Goal: Find specific page/section: Find specific page/section

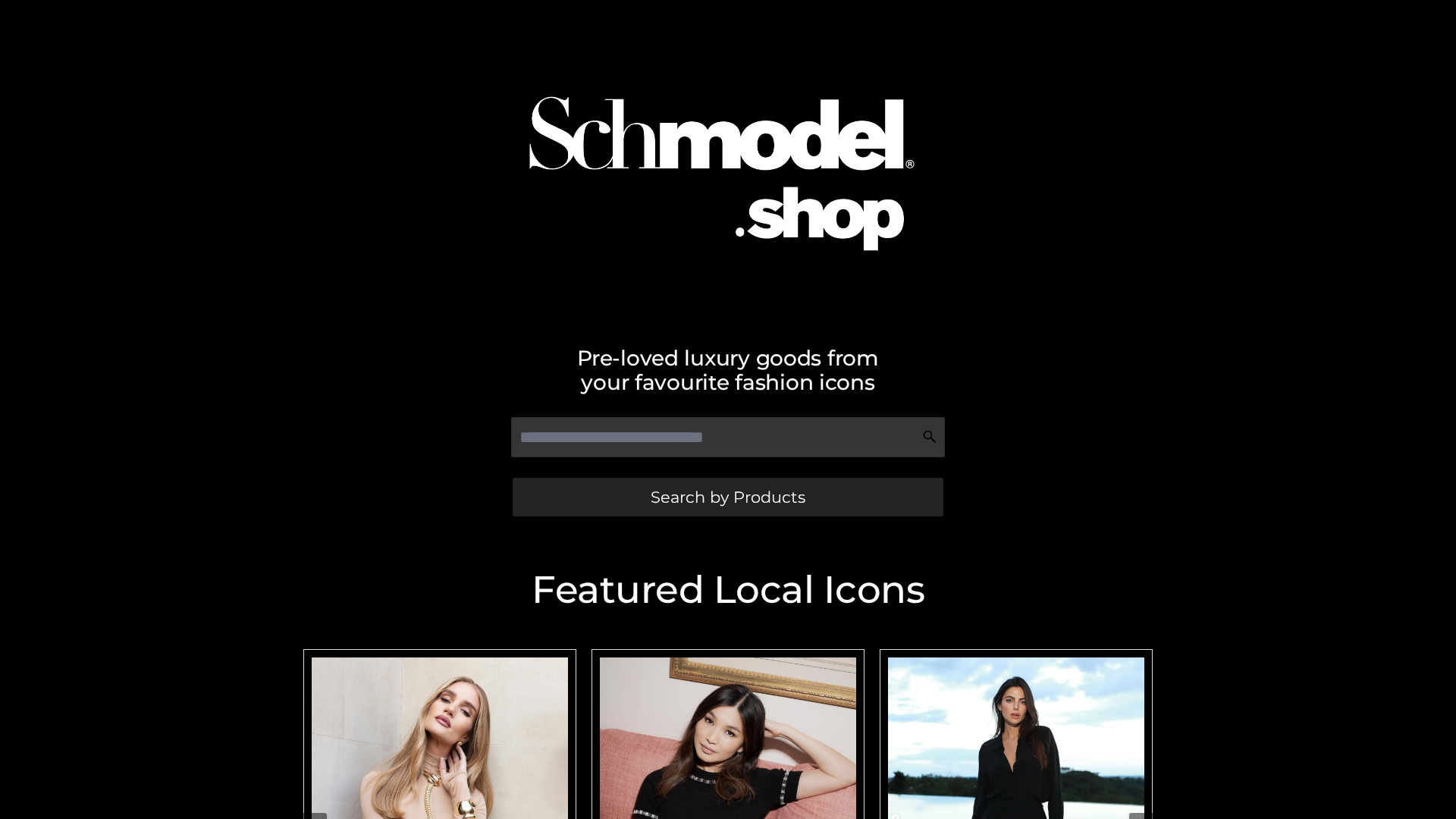
click at [727, 497] on span "Search by Products" at bounding box center [728, 497] width 154 height 16
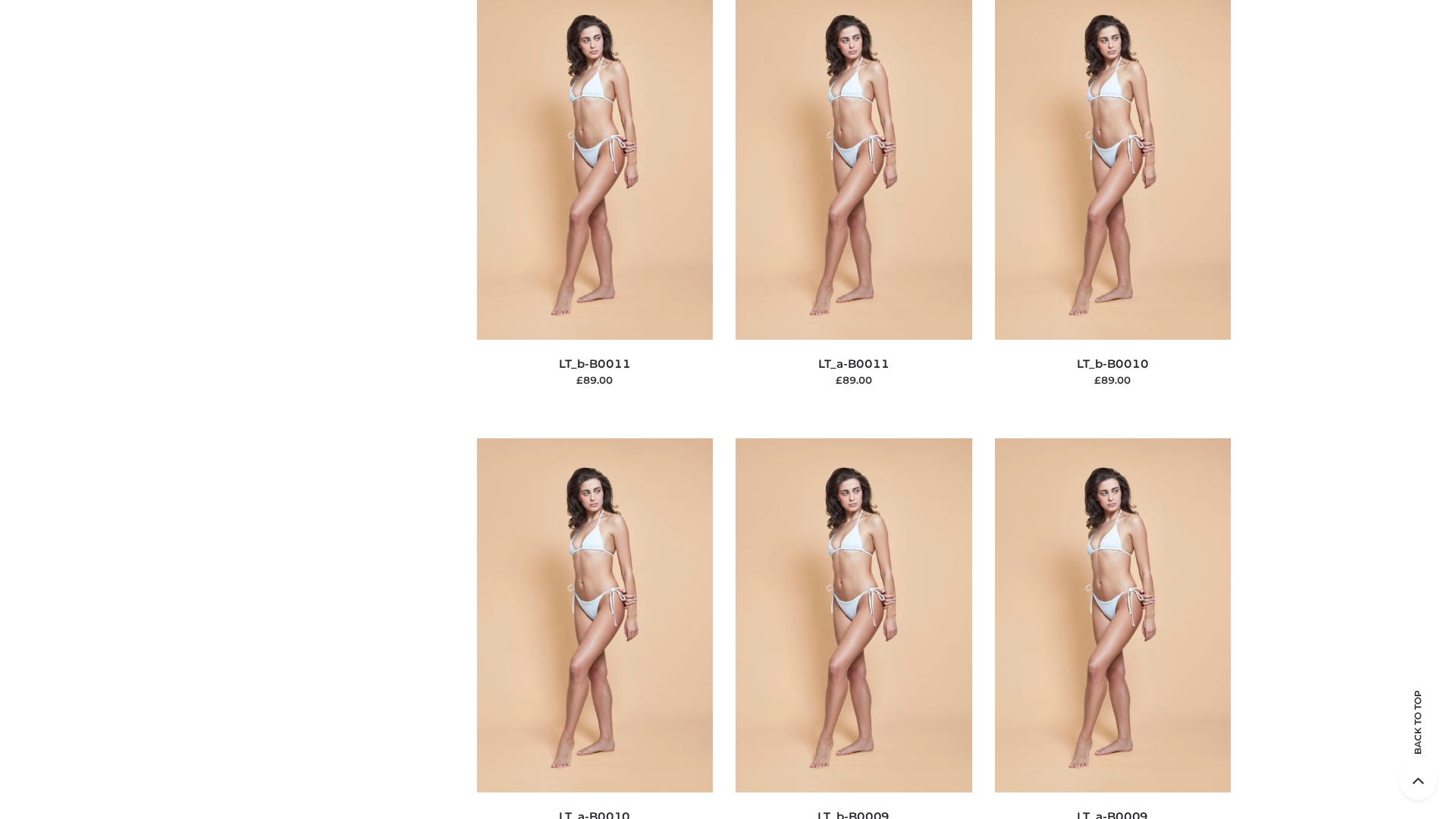
scroll to position [6813, 0]
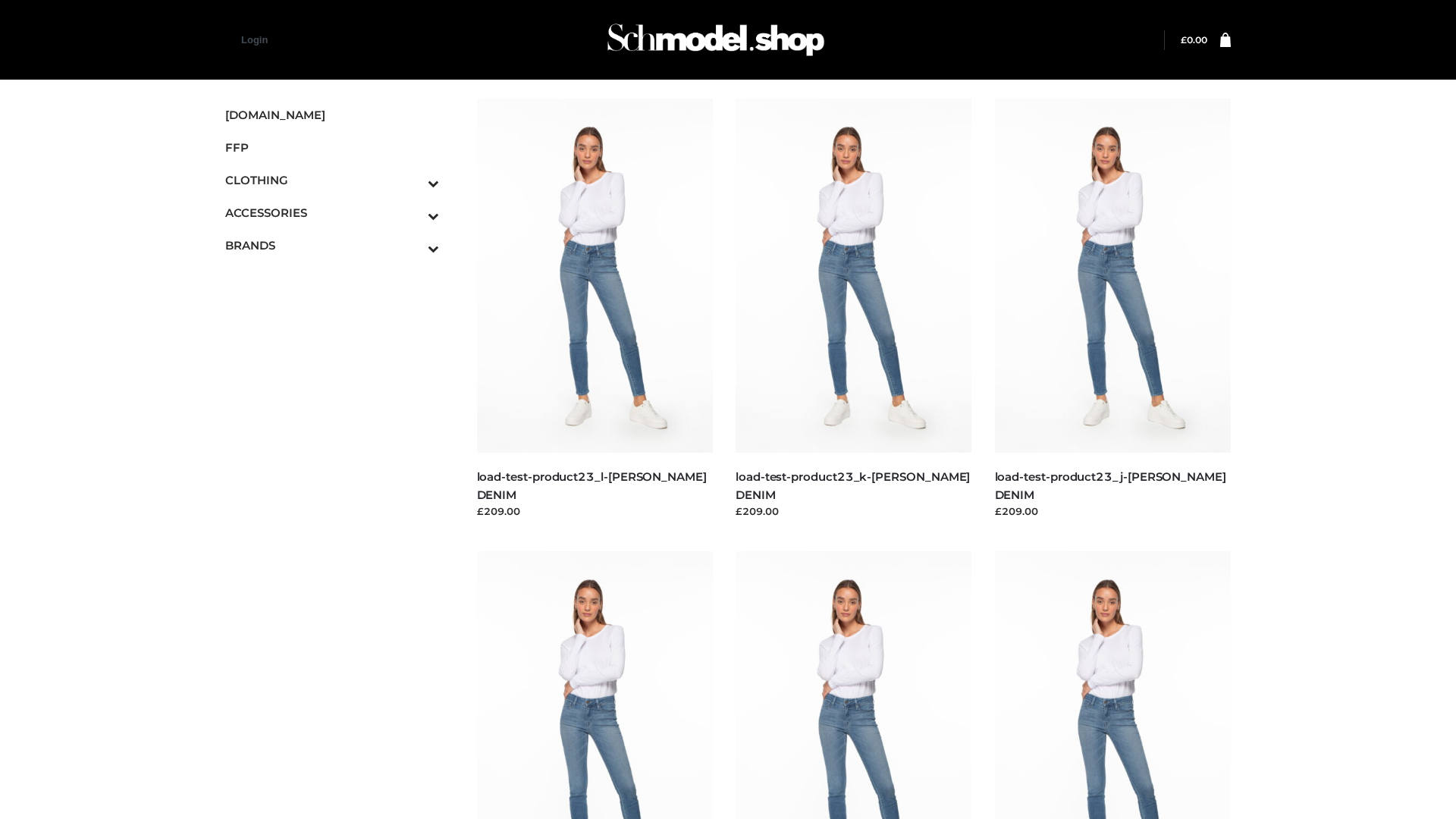
scroll to position [1330, 0]
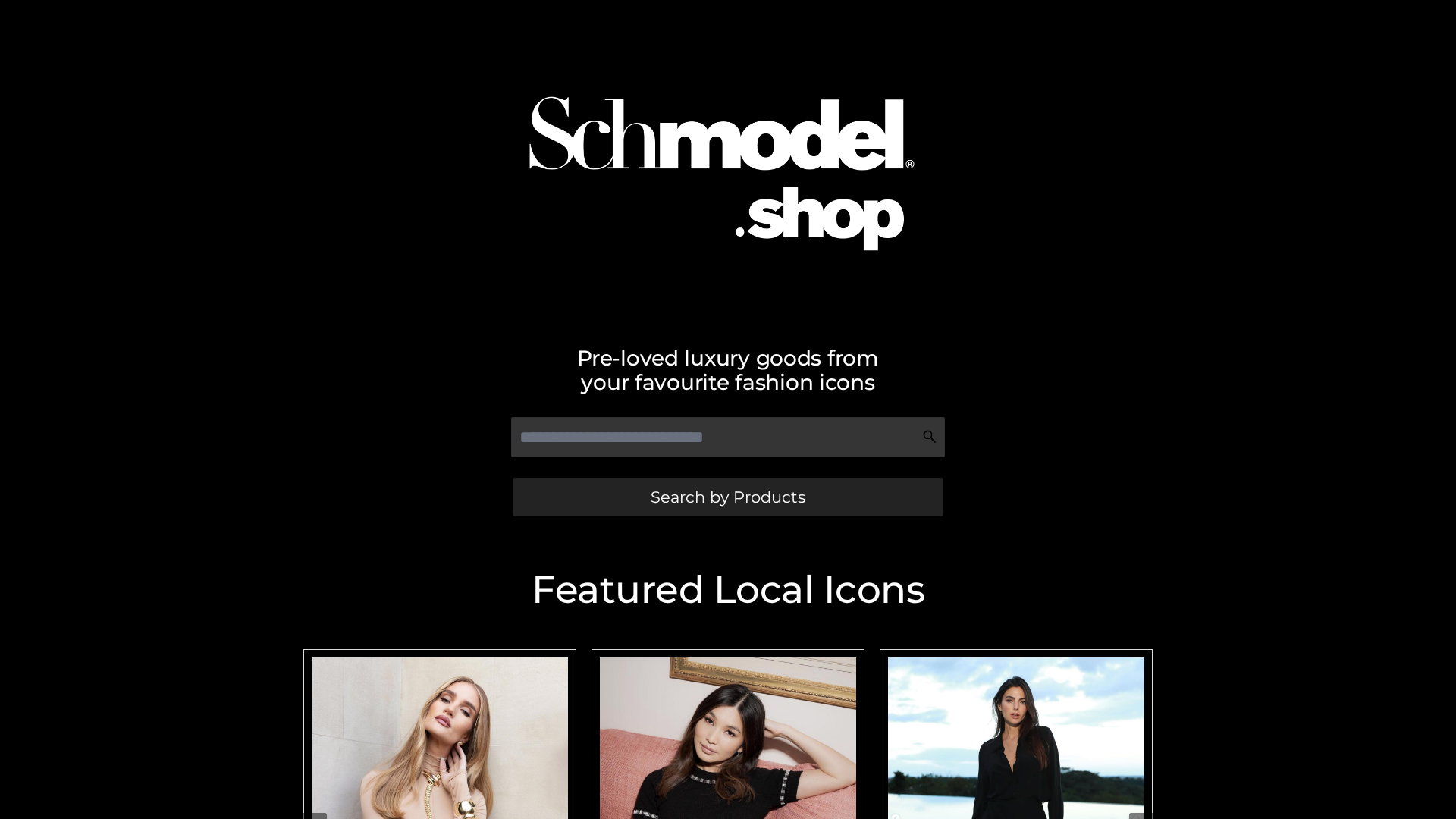
click at [727, 497] on span "Search by Products" at bounding box center [728, 497] width 154 height 16
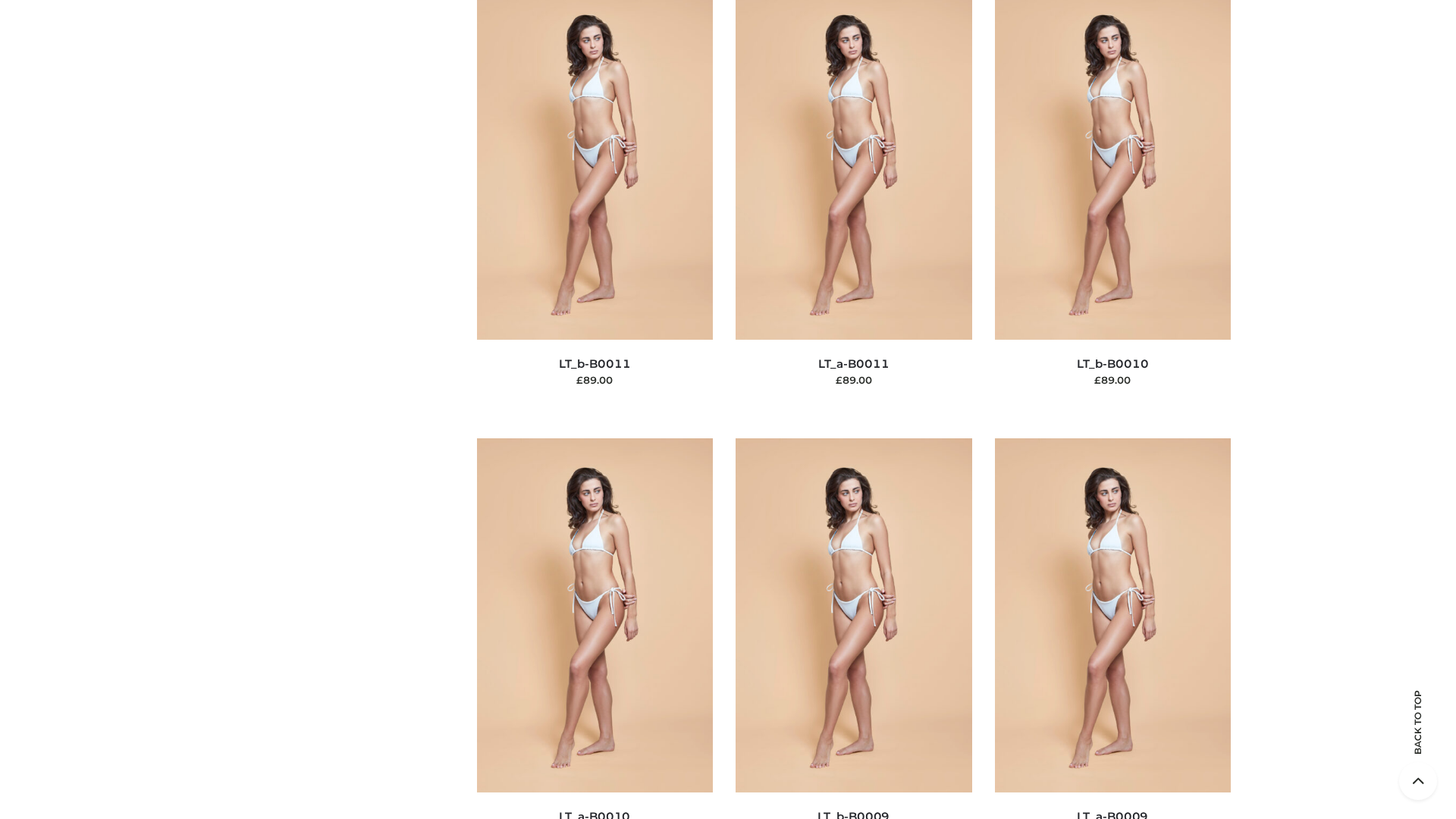
scroll to position [6813, 0]
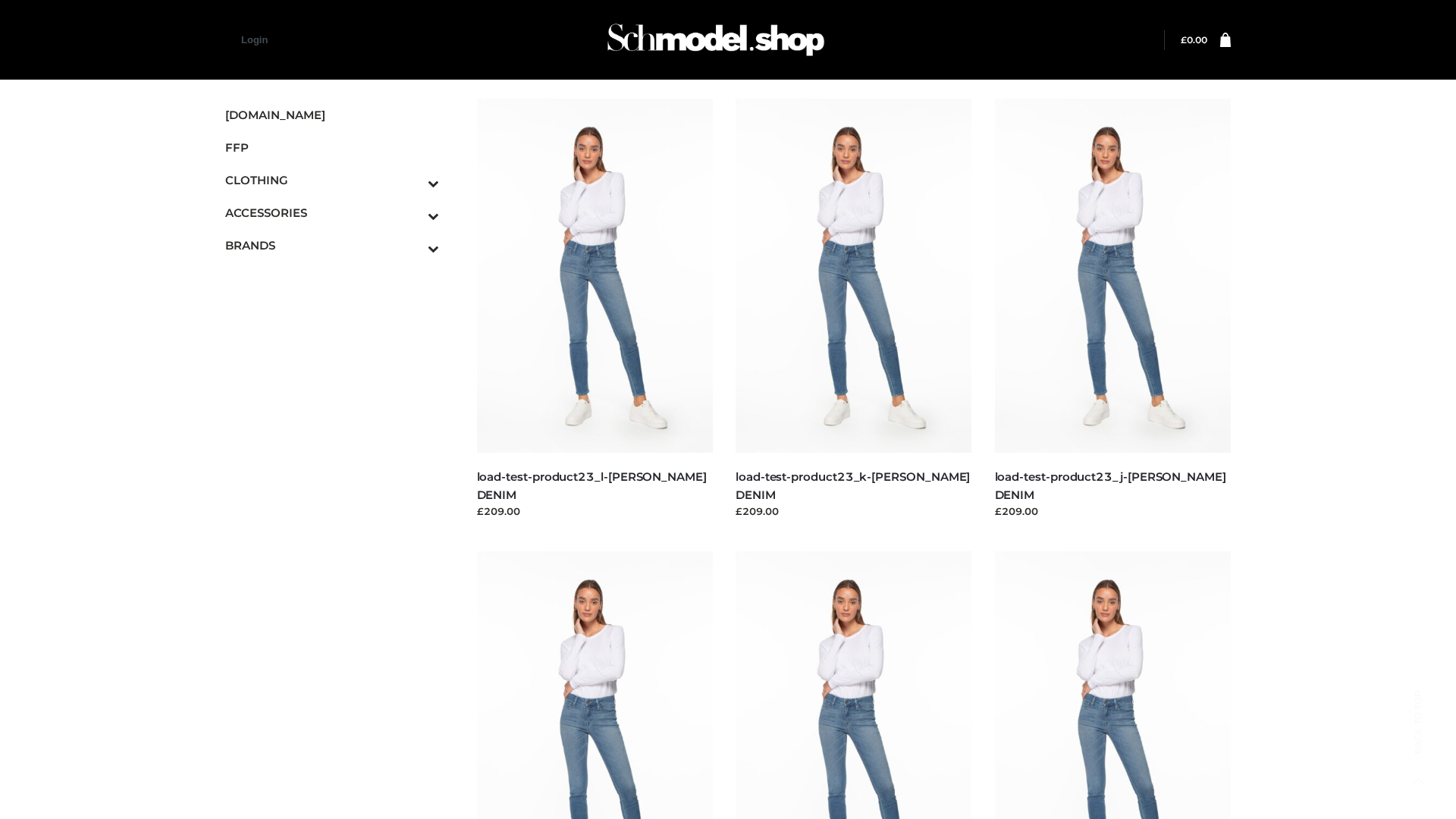
scroll to position [1330, 0]
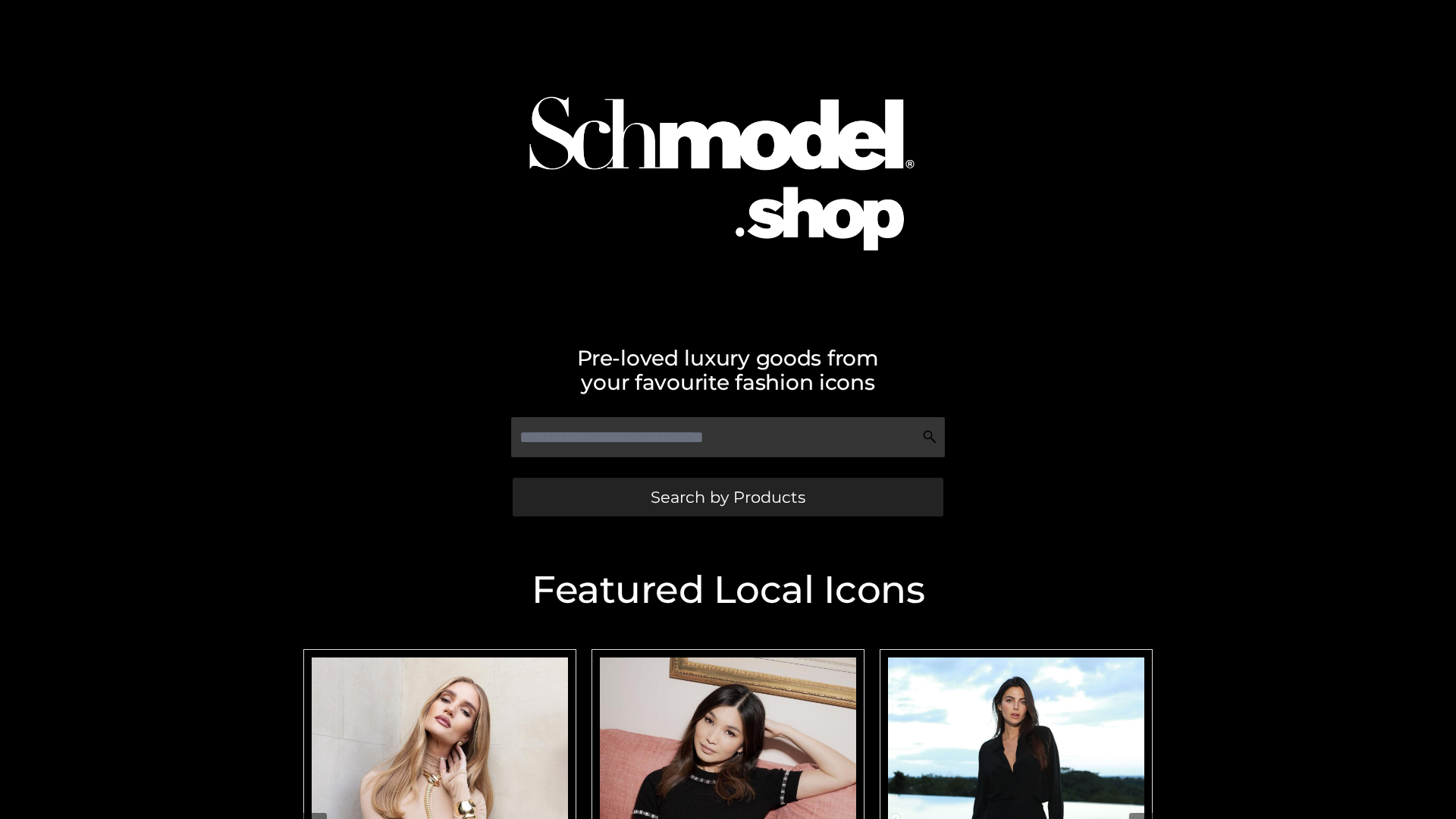
click at [727, 497] on span "Search by Products" at bounding box center [728, 497] width 154 height 16
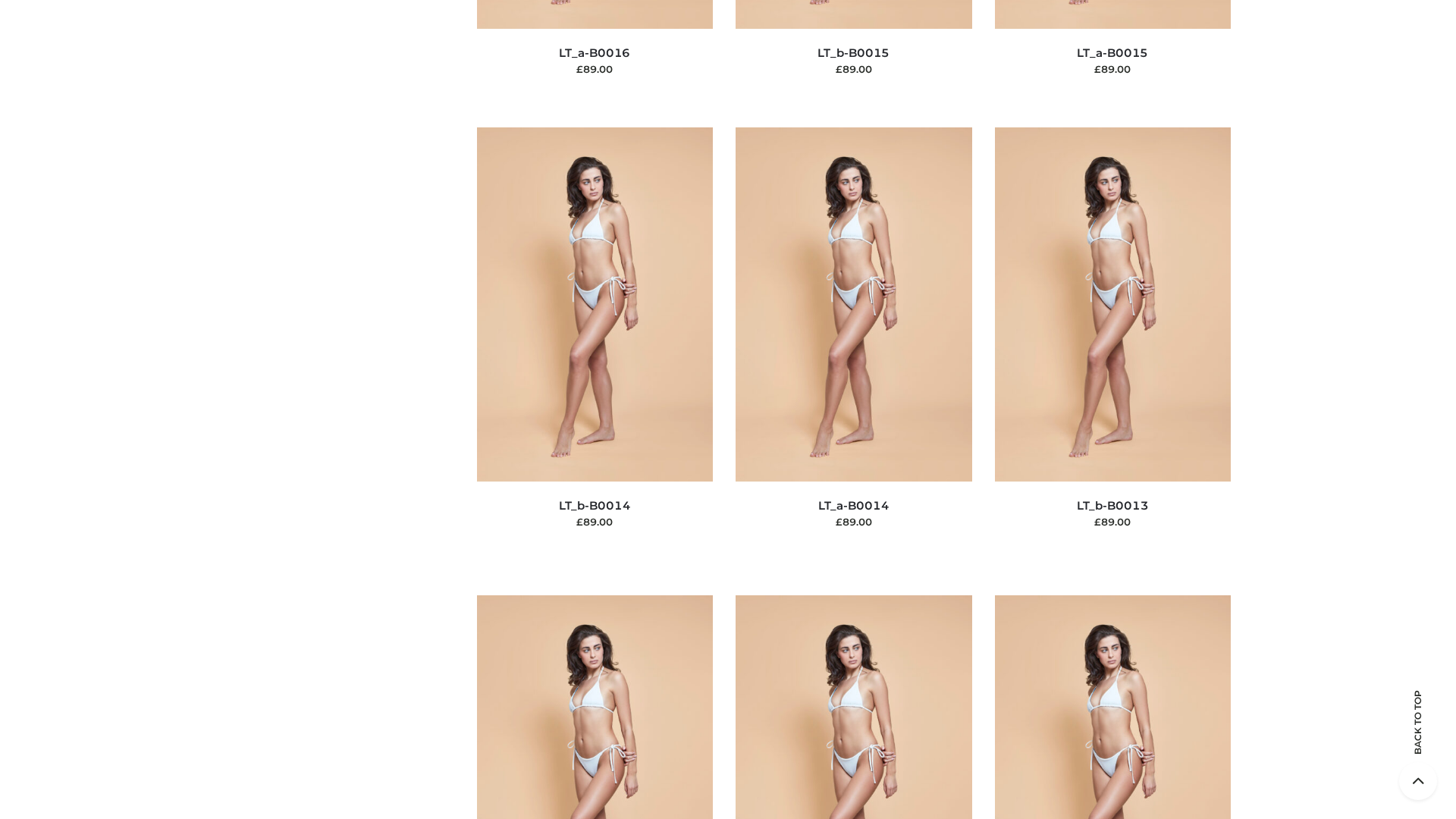
scroll to position [6813, 0]
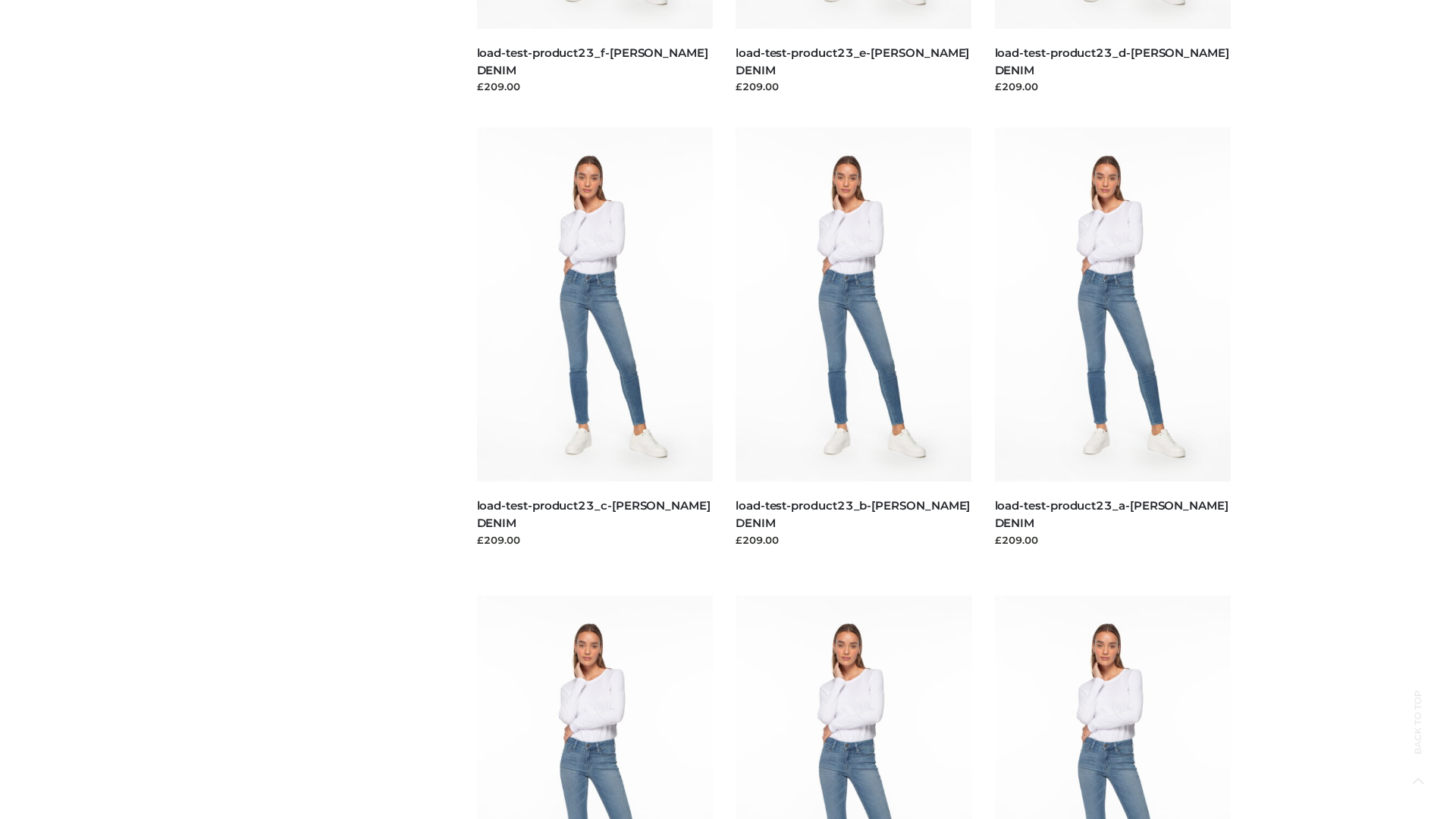
scroll to position [1330, 0]
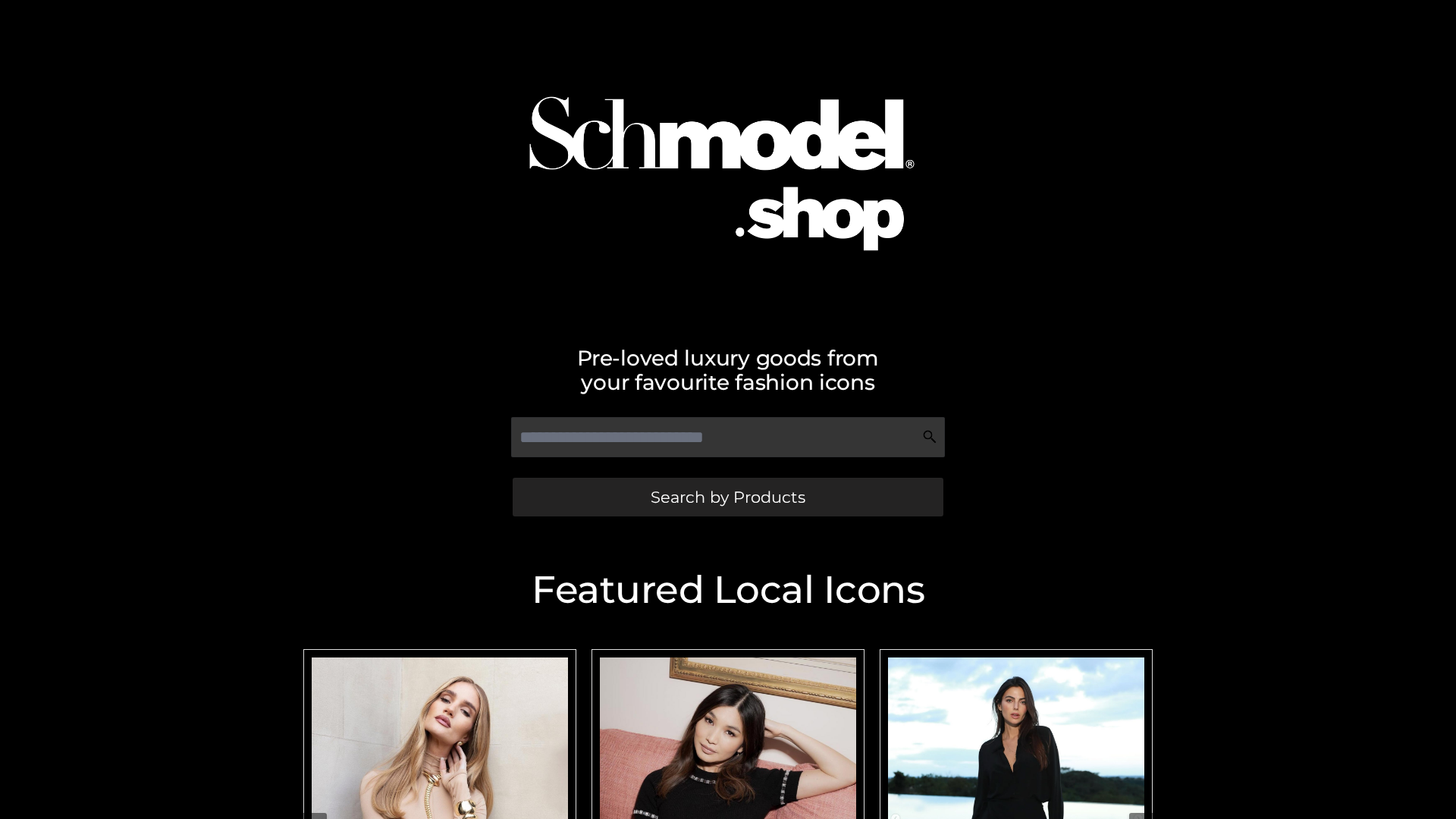
click at [727, 497] on span "Search by Products" at bounding box center [728, 497] width 154 height 16
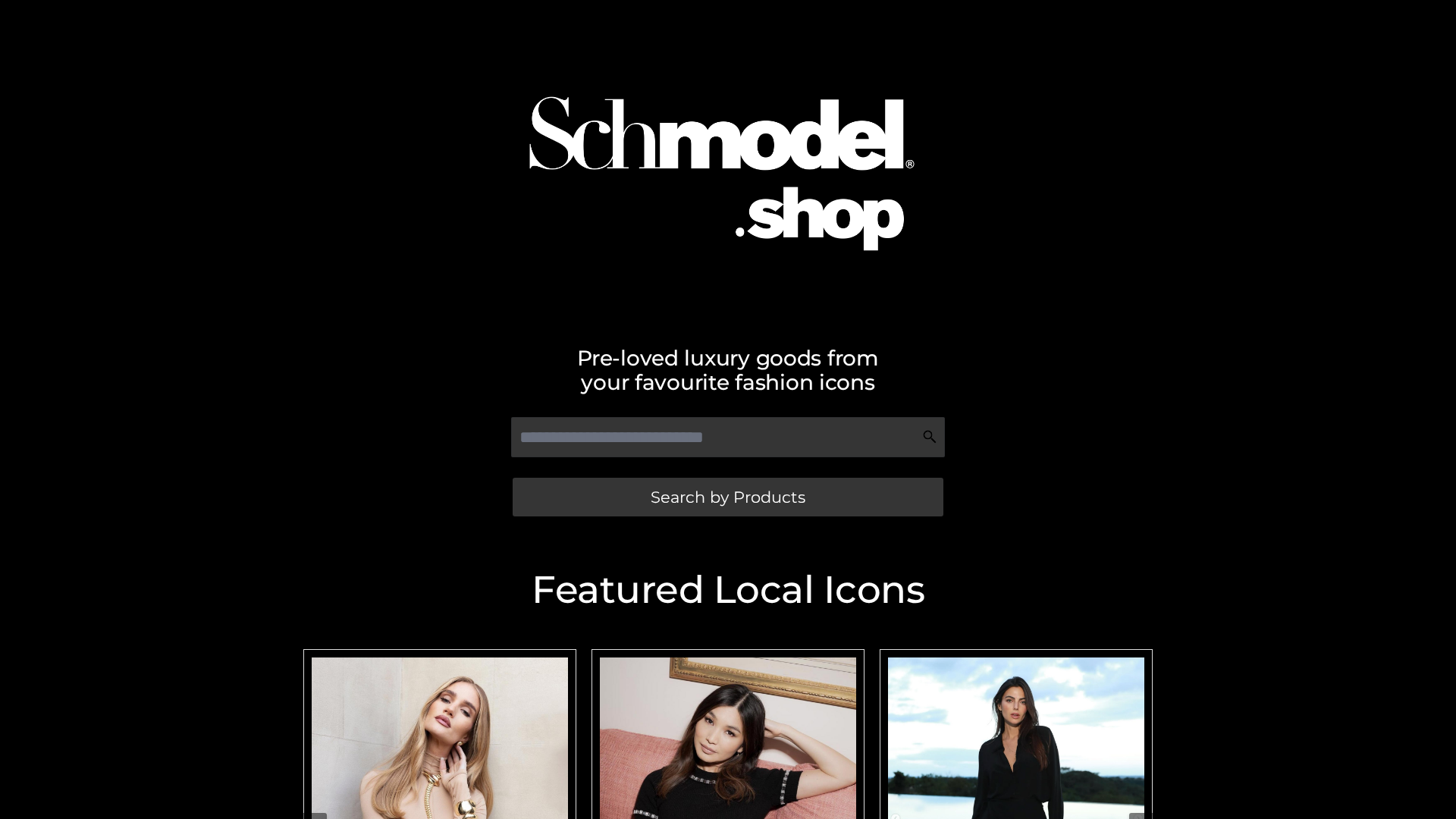
click at [727, 497] on span "Search by Products" at bounding box center [728, 497] width 154 height 16
